Goal: Task Accomplishment & Management: Use online tool/utility

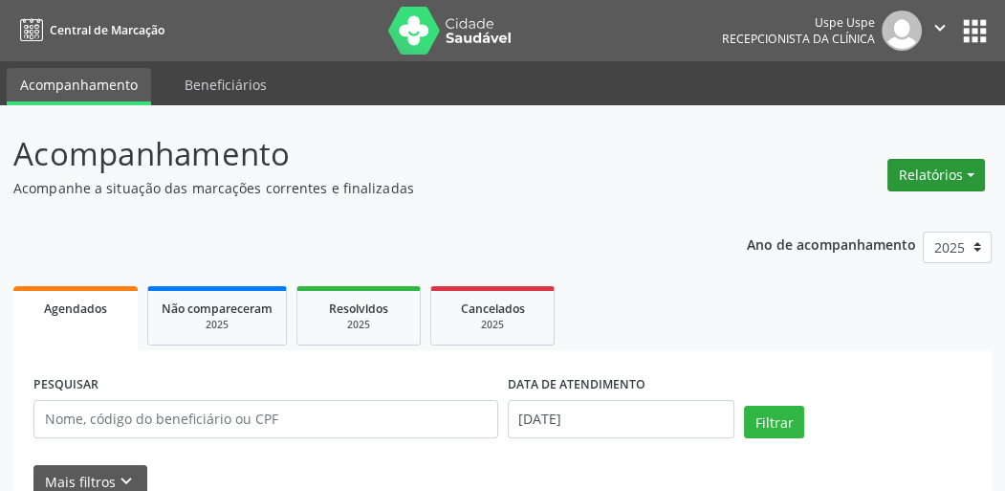
click at [941, 165] on button "Relatórios" at bounding box center [937, 175] width 98 height 33
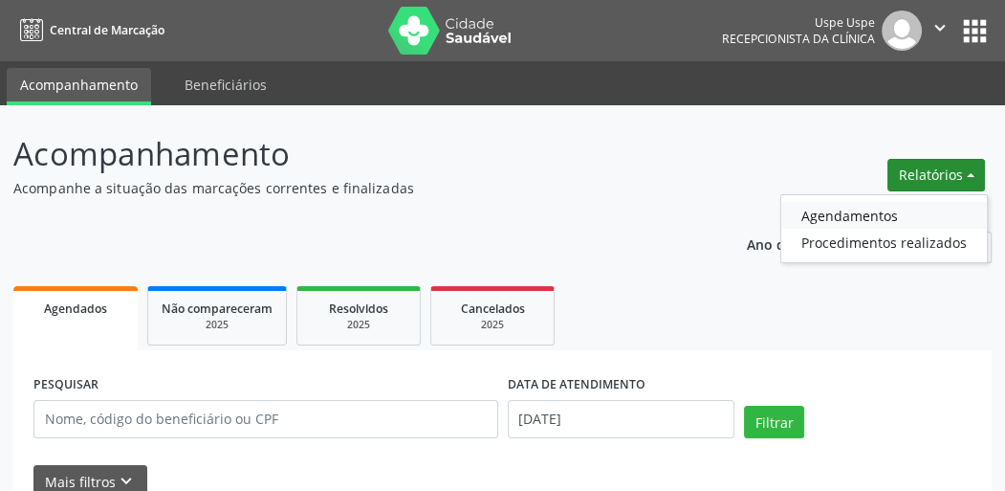
click at [872, 215] on link "Agendamentos" at bounding box center [885, 215] width 206 height 27
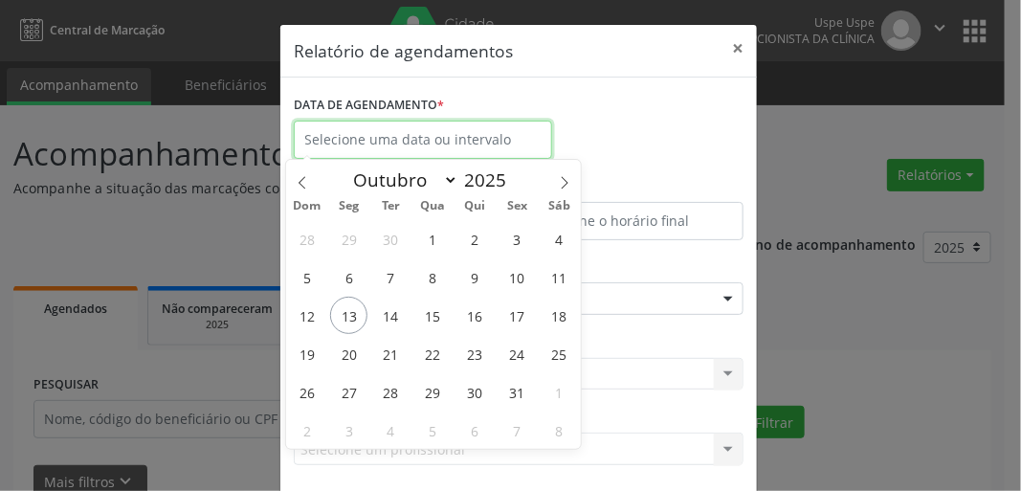
click at [430, 140] on input "text" at bounding box center [423, 140] width 258 height 38
click at [436, 324] on span "15" at bounding box center [432, 315] width 37 height 37
type input "[DATE]"
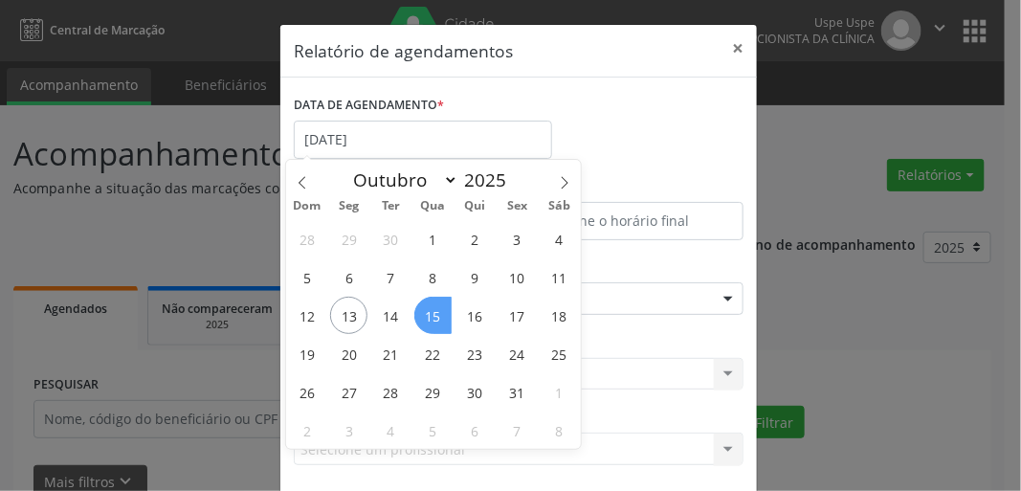
click at [439, 322] on span "15" at bounding box center [432, 315] width 37 height 37
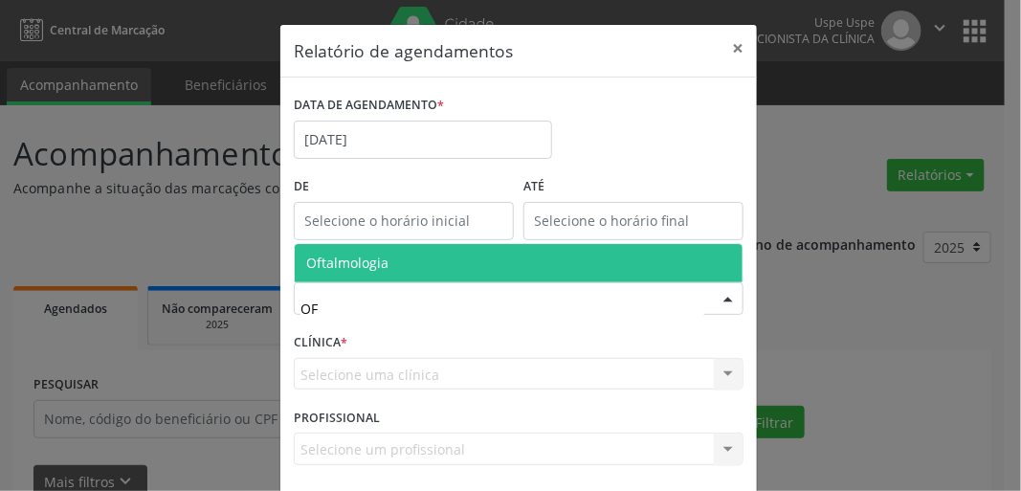
type input "OFT"
click at [333, 267] on span "Oftalmologia" at bounding box center [347, 263] width 82 height 18
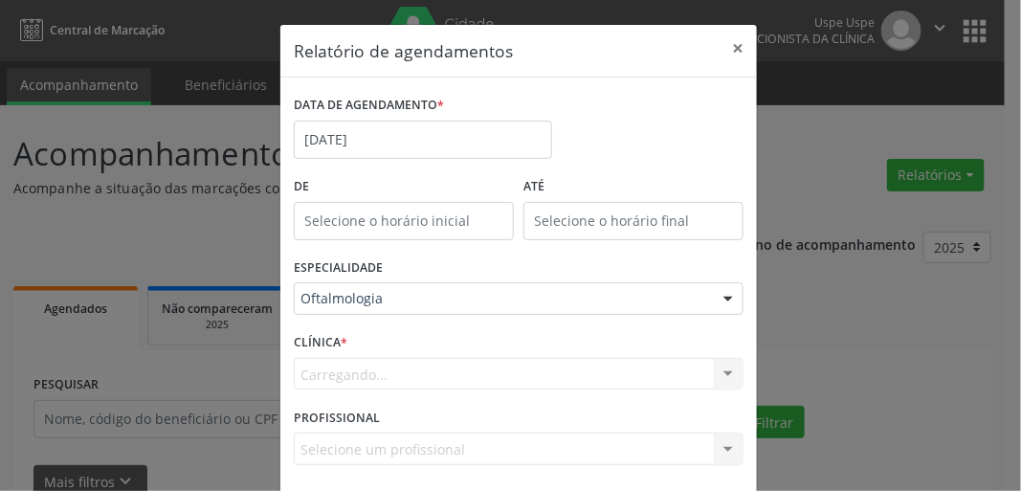
scroll to position [83, 0]
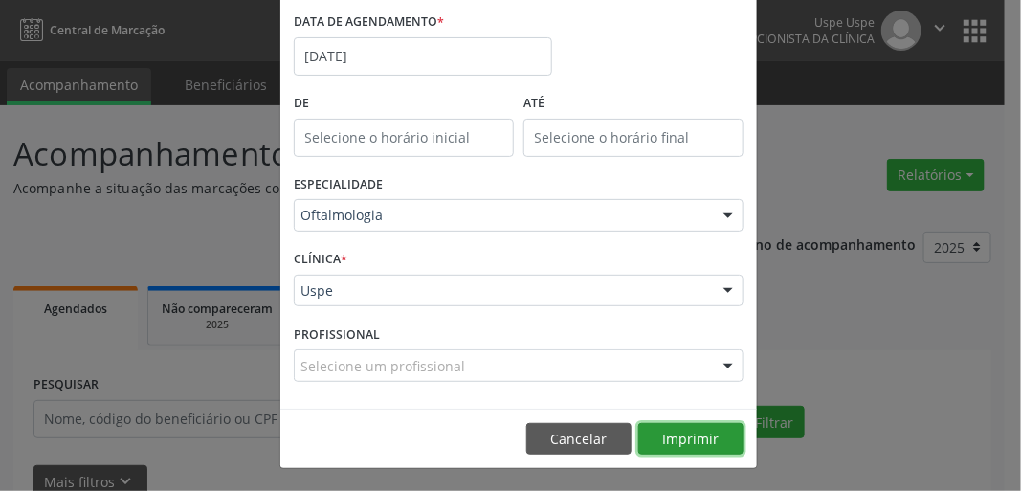
click at [703, 452] on button "Imprimir" at bounding box center [690, 439] width 105 height 33
